Goal: Information Seeking & Learning: Learn about a topic

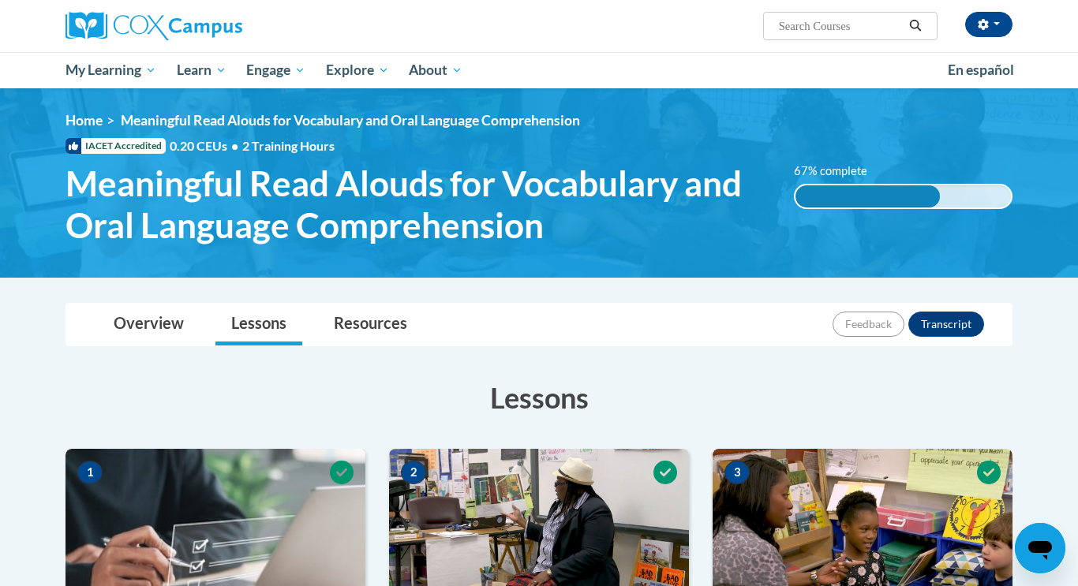
scroll to position [1088, 0]
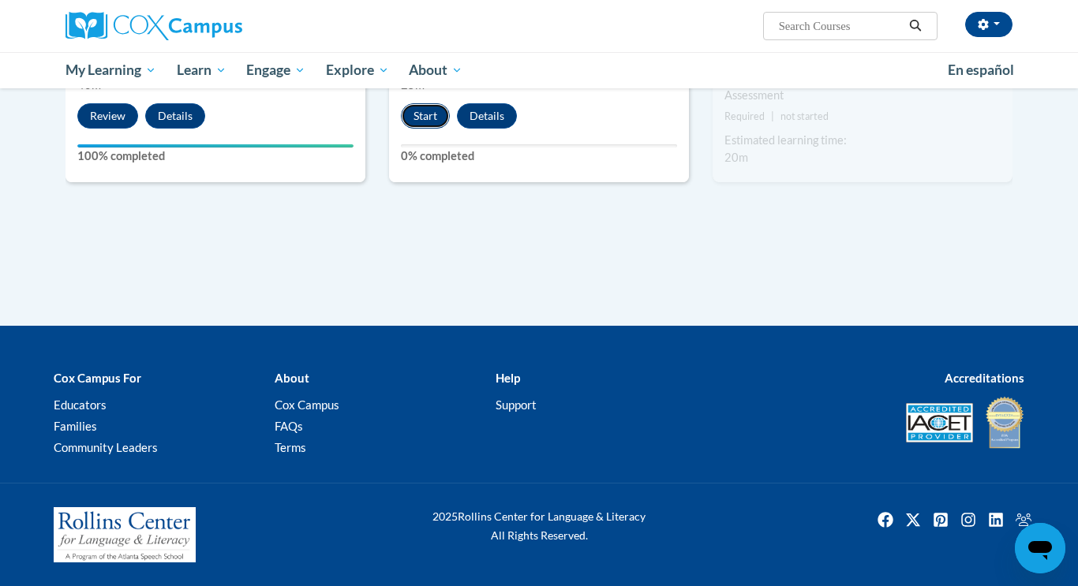
click at [428, 111] on button "Start" at bounding box center [425, 115] width 49 height 25
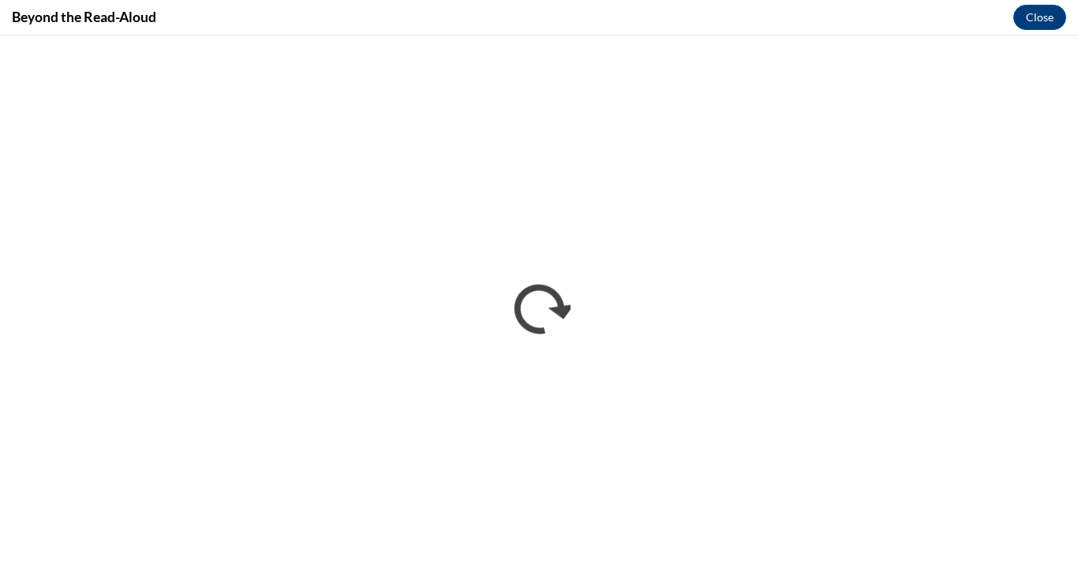
scroll to position [0, 0]
